Goal: Use online tool/utility: Utilize a website feature to perform a specific function

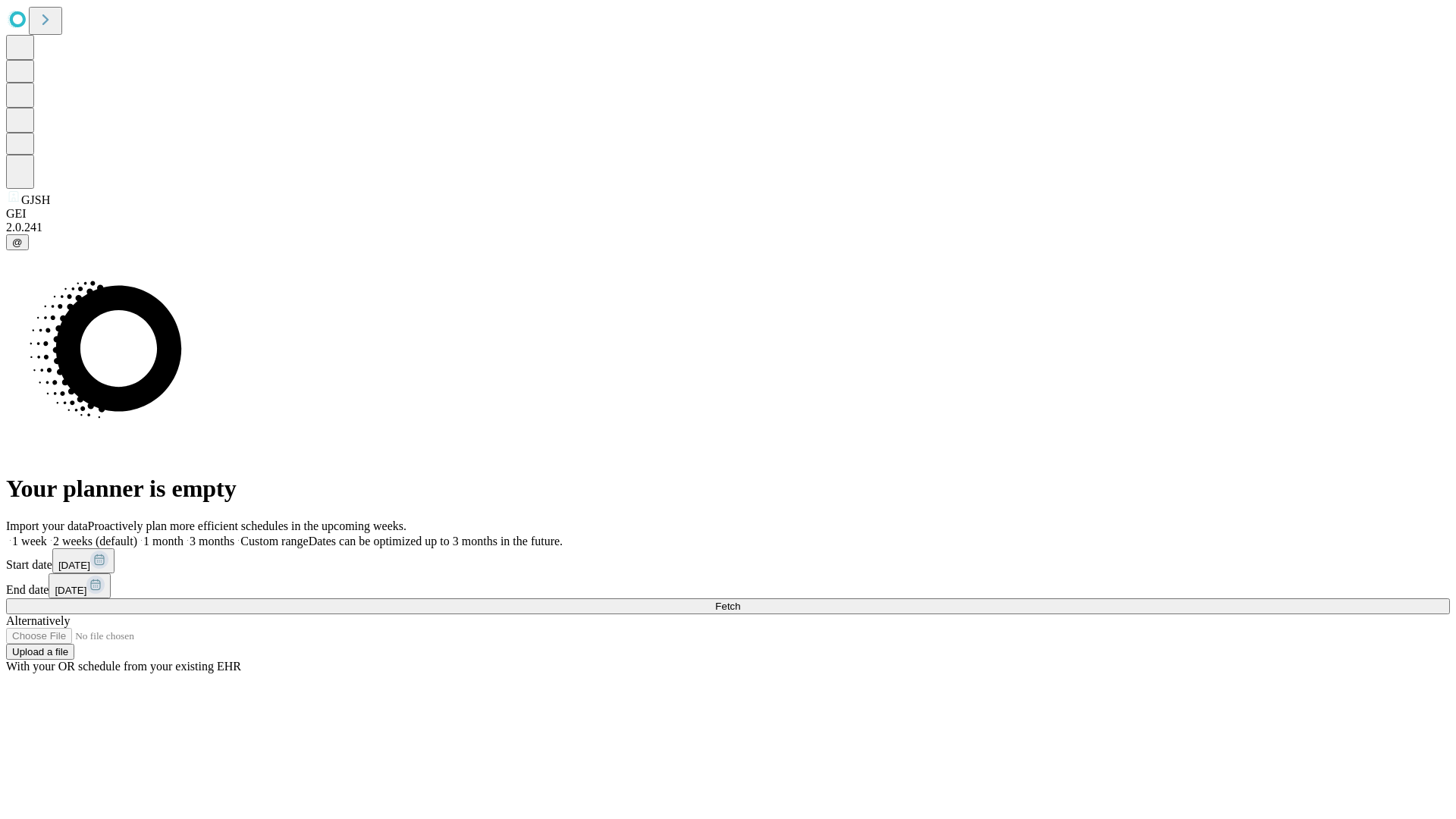
click at [740, 600] on span "Fetch" at bounding box center [728, 606] width 25 height 11
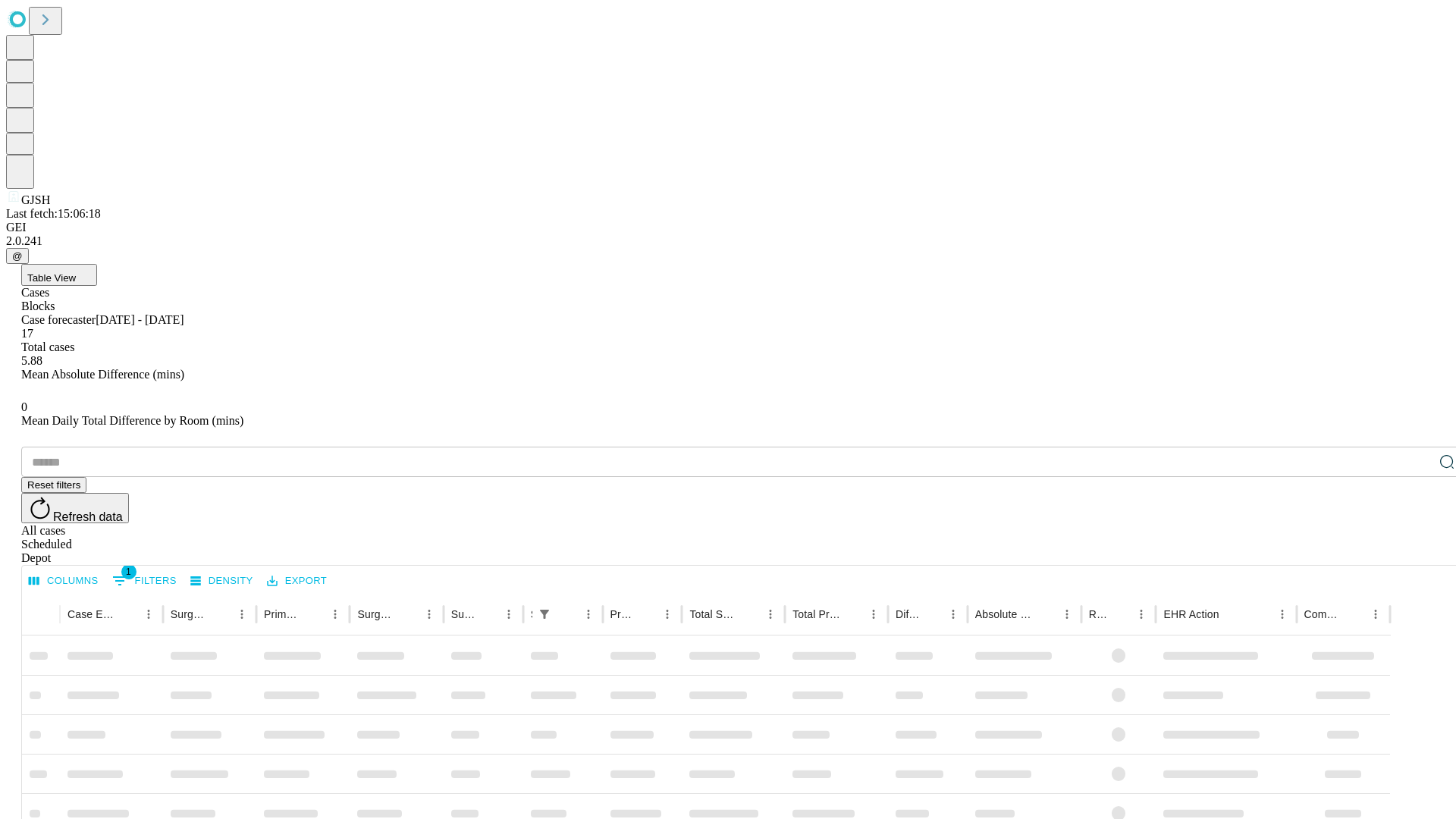
click at [76, 272] on span "Table View" at bounding box center [51, 277] width 48 height 11
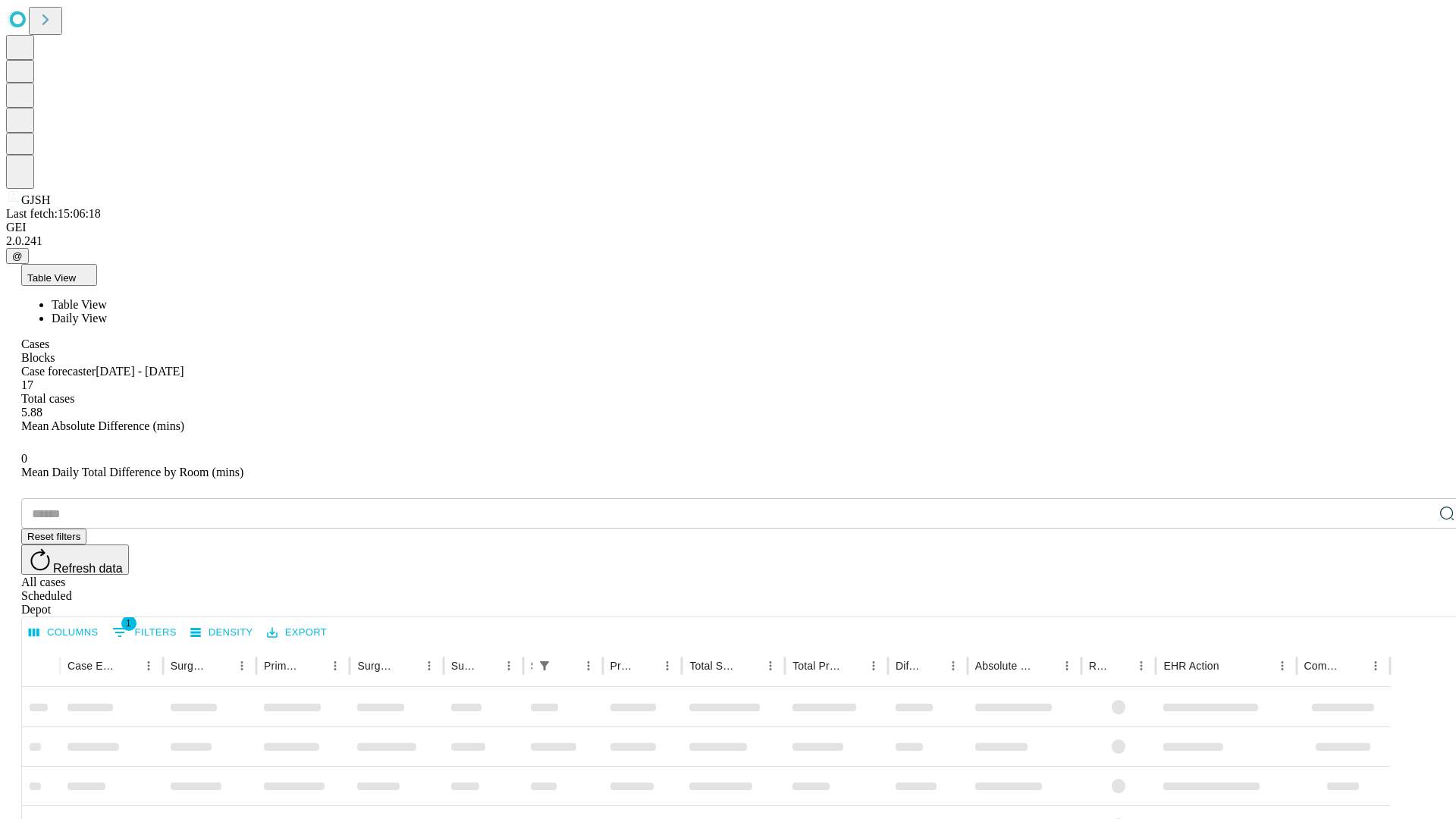
click at [107, 312] on span "Daily View" at bounding box center [79, 318] width 55 height 13
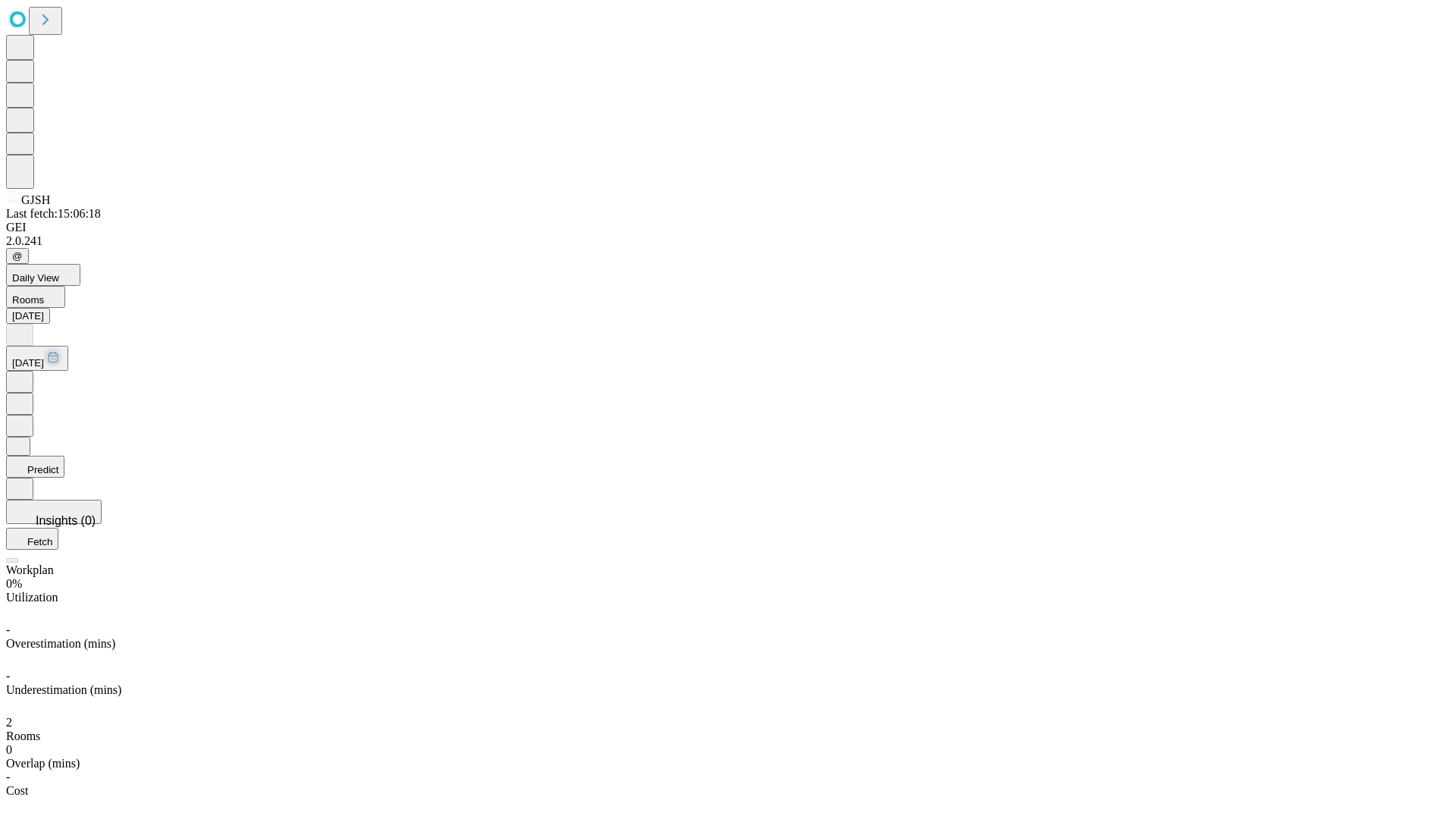
click at [64, 456] on button "Predict" at bounding box center [35, 466] width 59 height 22
